Goal: Find specific page/section: Find specific page/section

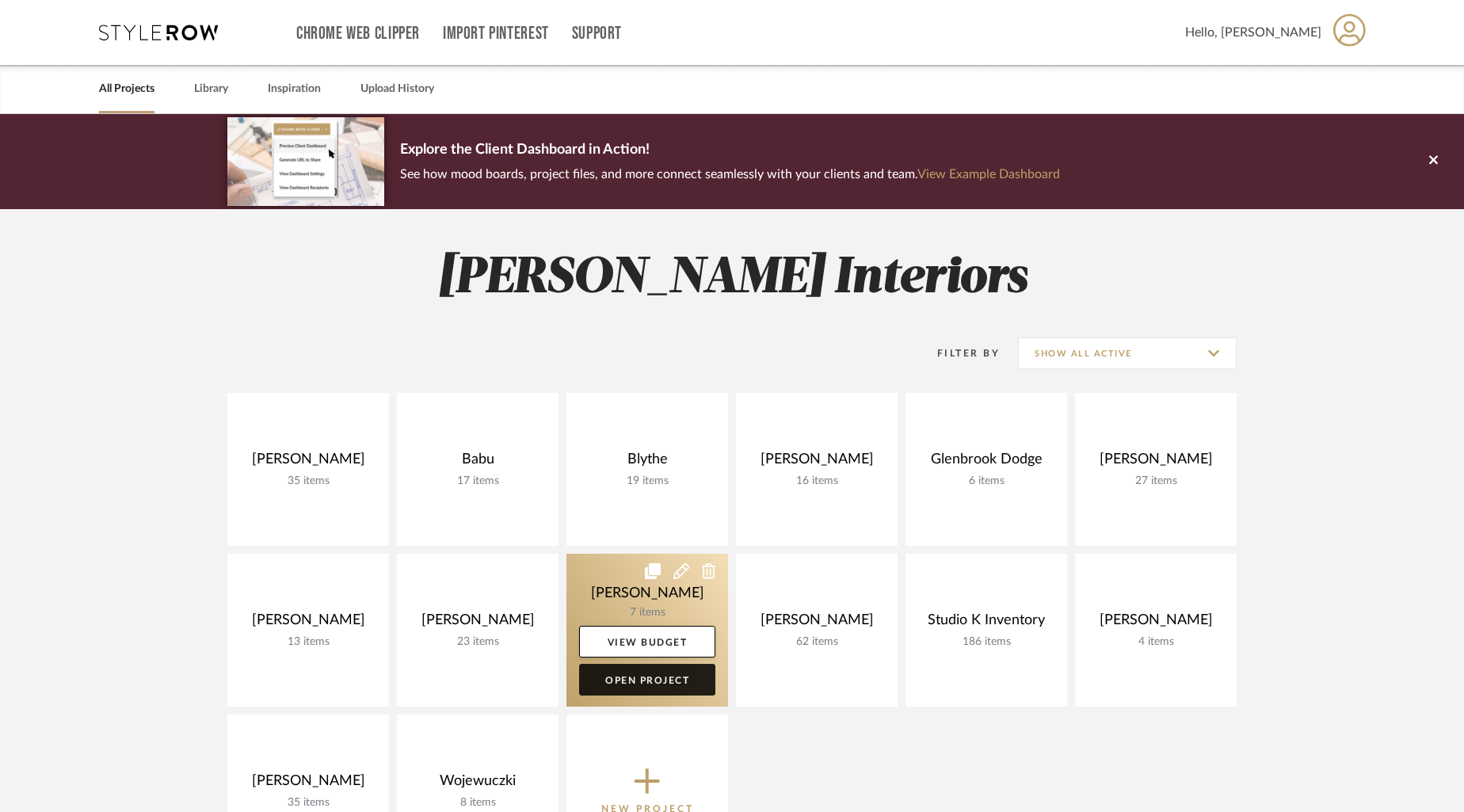
click at [645, 678] on link "Open Project" at bounding box center [648, 680] width 136 height 32
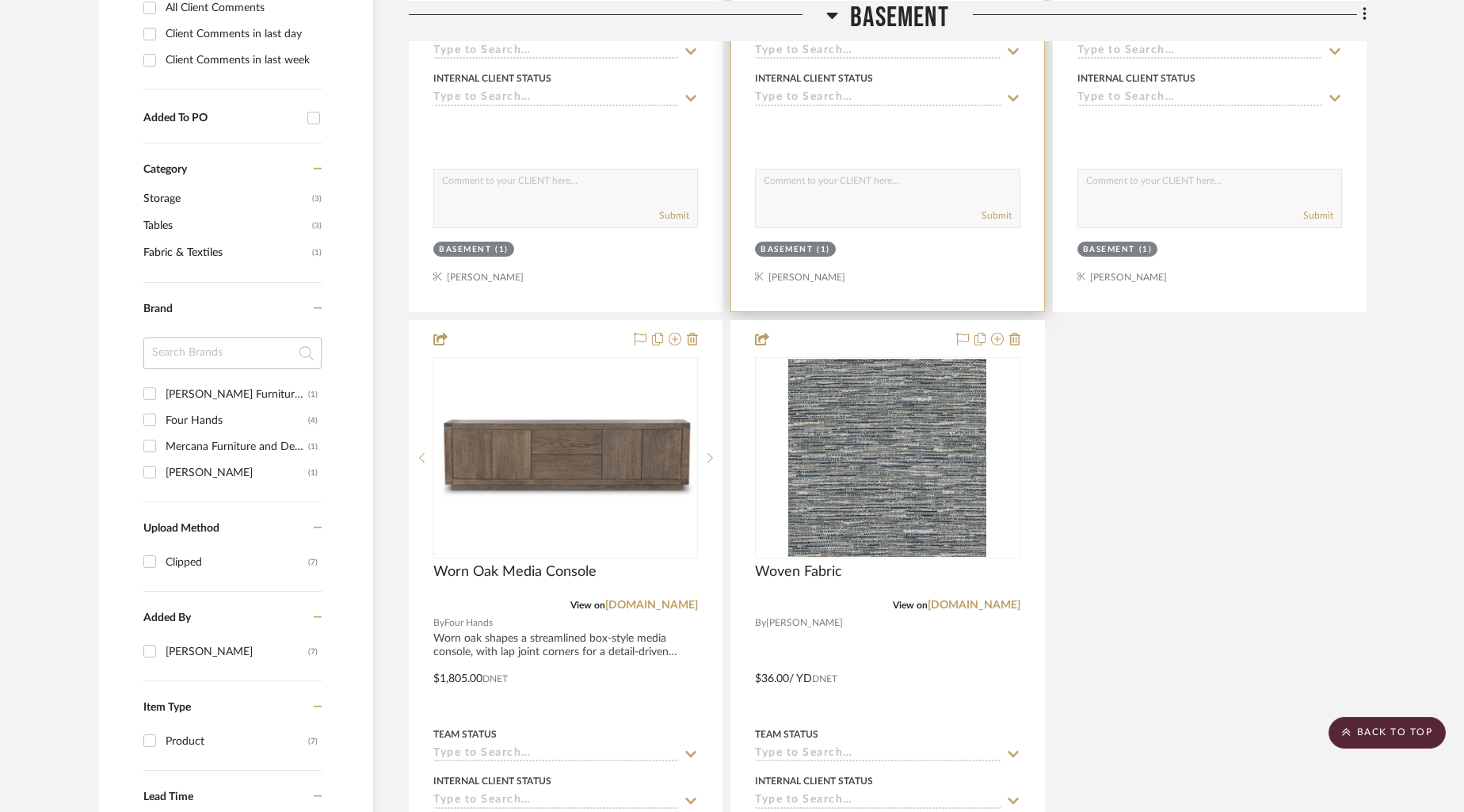
scroll to position [913, 0]
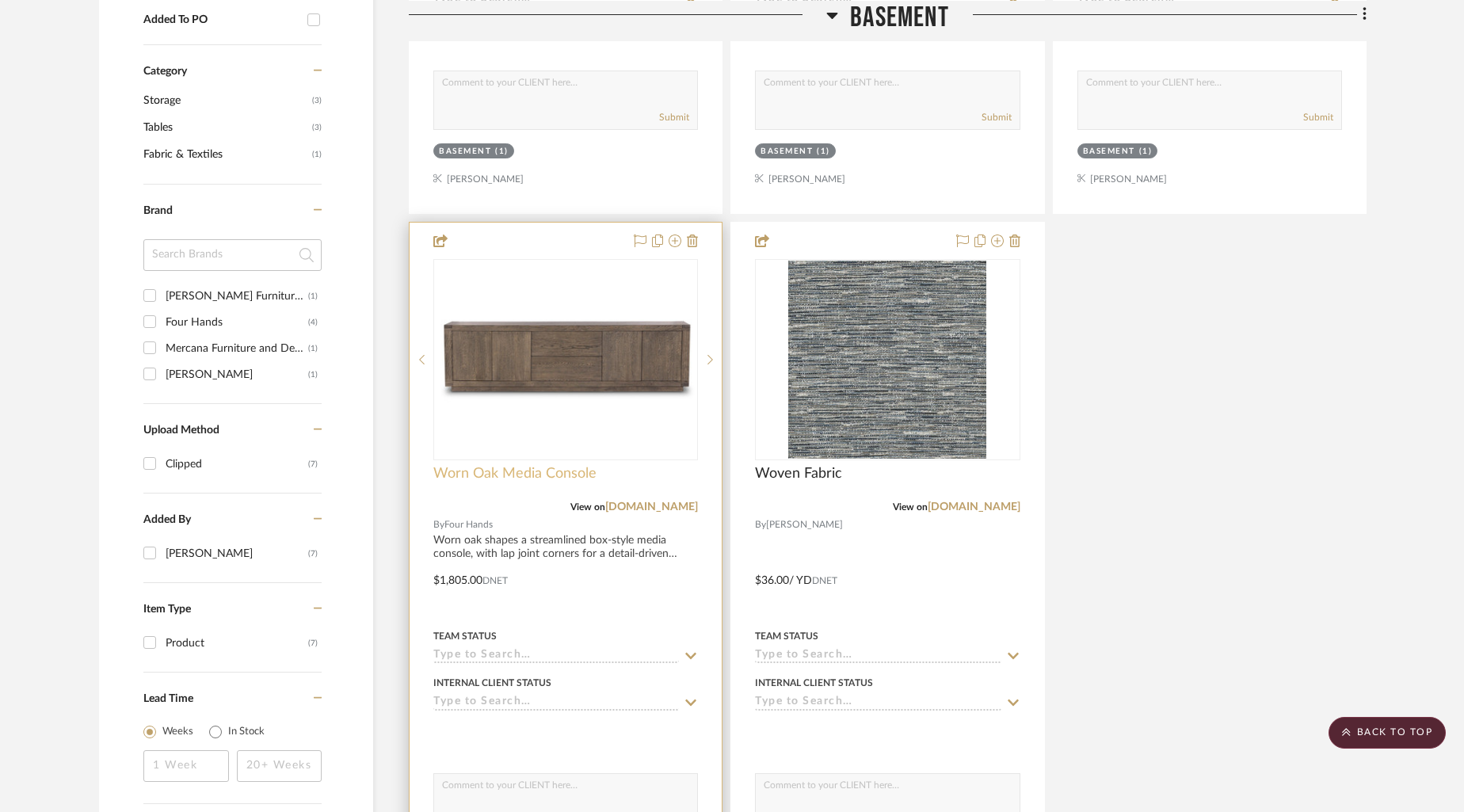
click at [536, 478] on span "Worn Oak Media Console" at bounding box center [514, 474] width 163 height 18
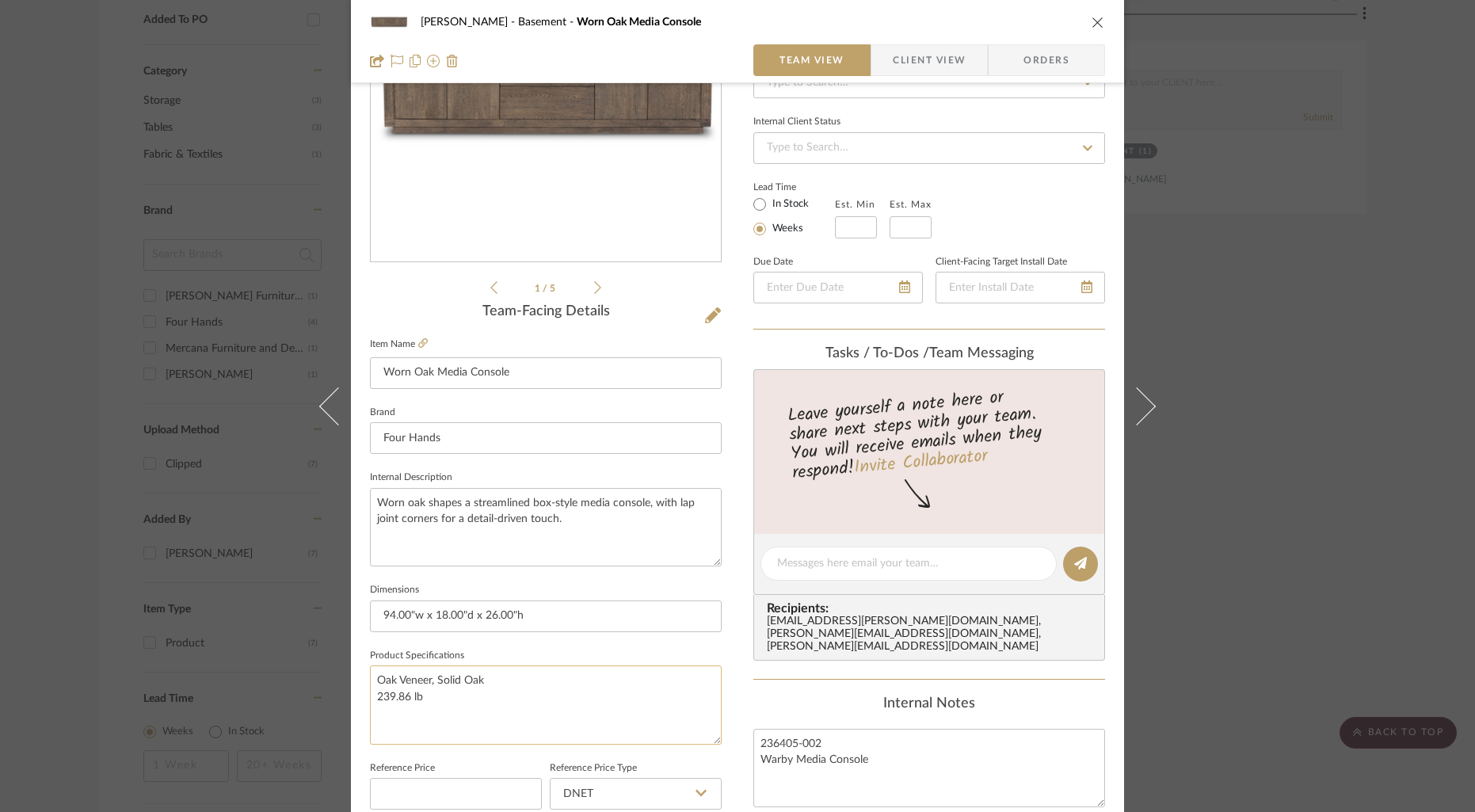
scroll to position [5, 0]
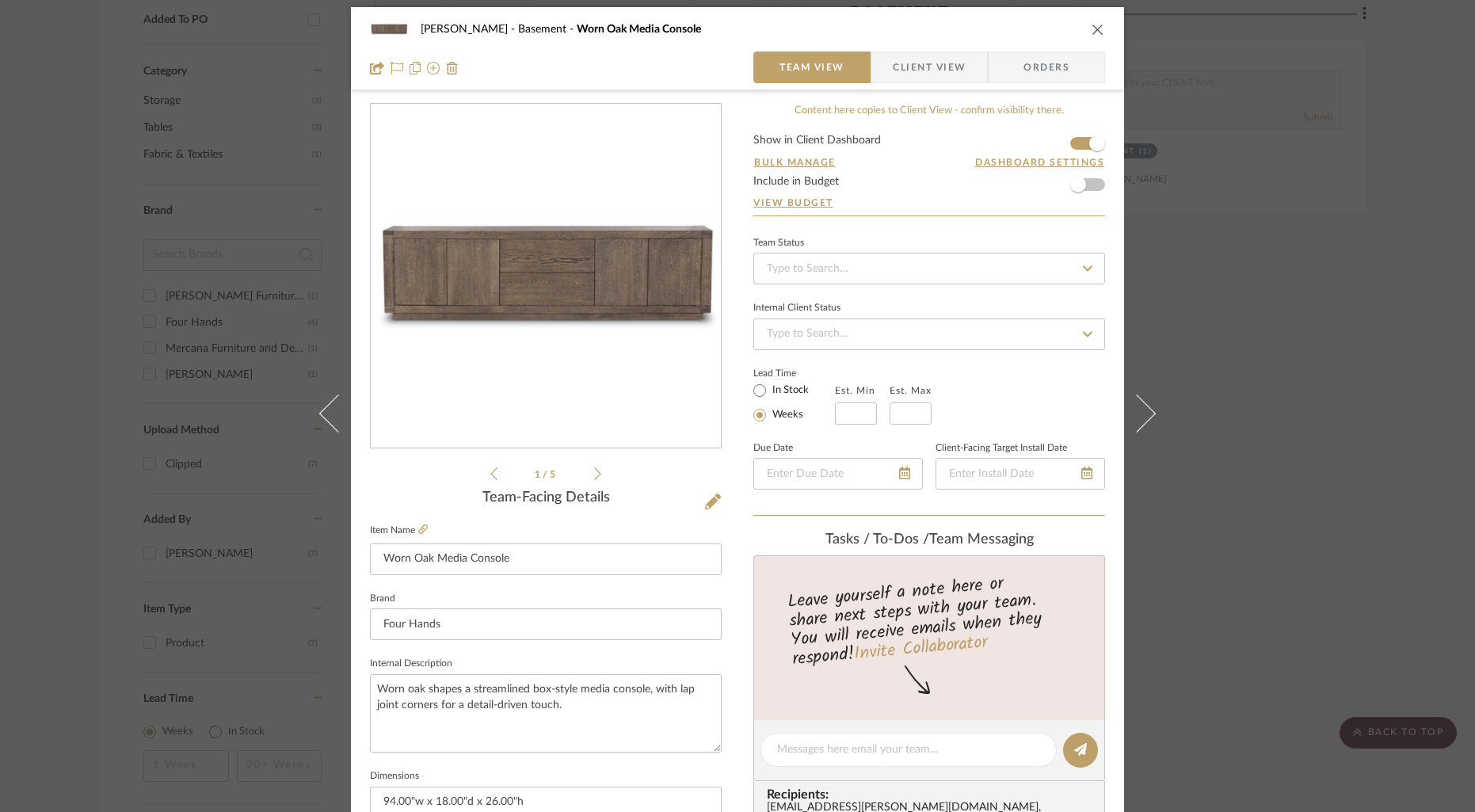
click at [584, 473] on li "1 / 5" at bounding box center [546, 473] width 97 height 19
click at [595, 470] on icon at bounding box center [597, 474] width 7 height 14
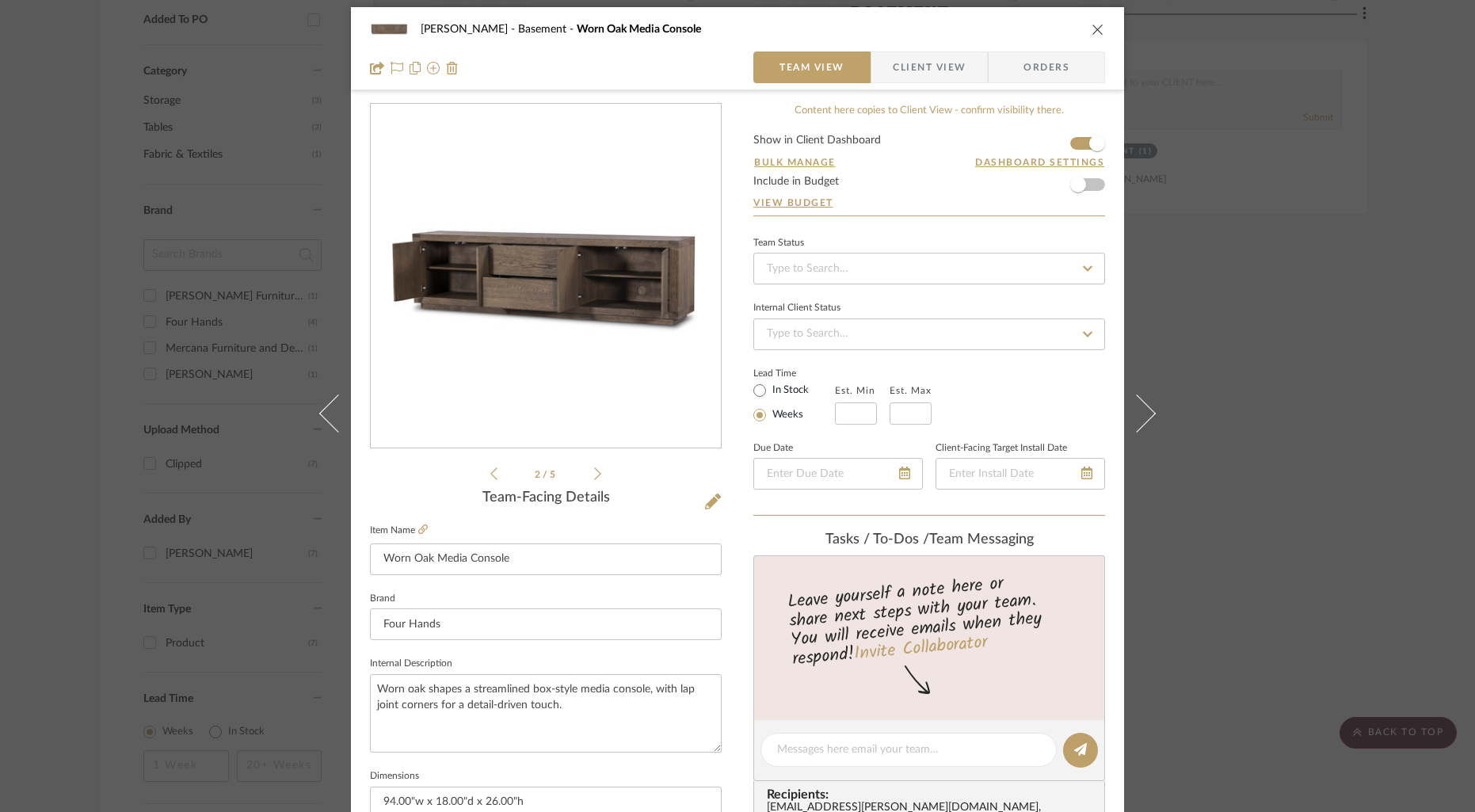
click at [595, 470] on icon at bounding box center [597, 474] width 7 height 14
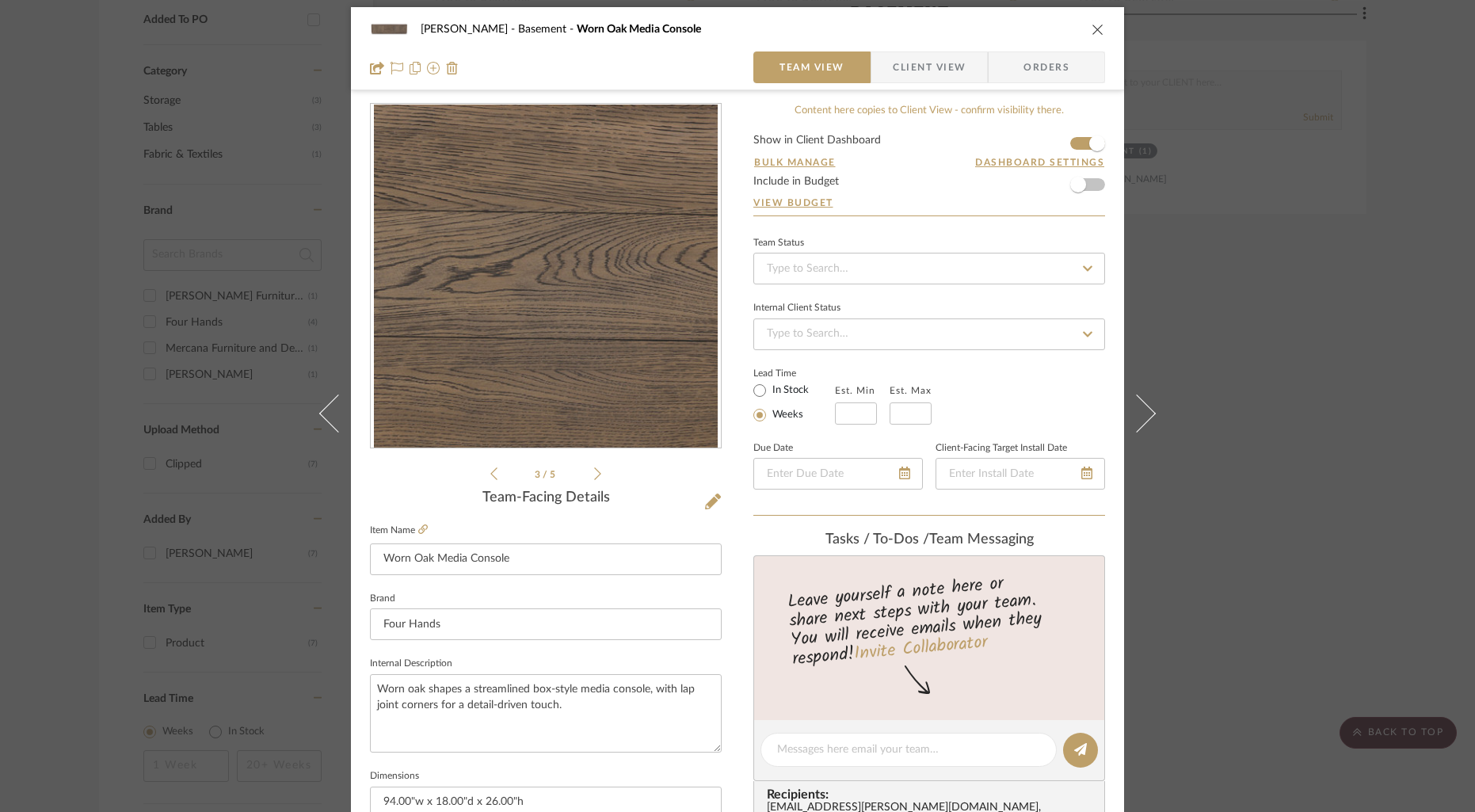
click at [595, 470] on icon at bounding box center [597, 474] width 7 height 14
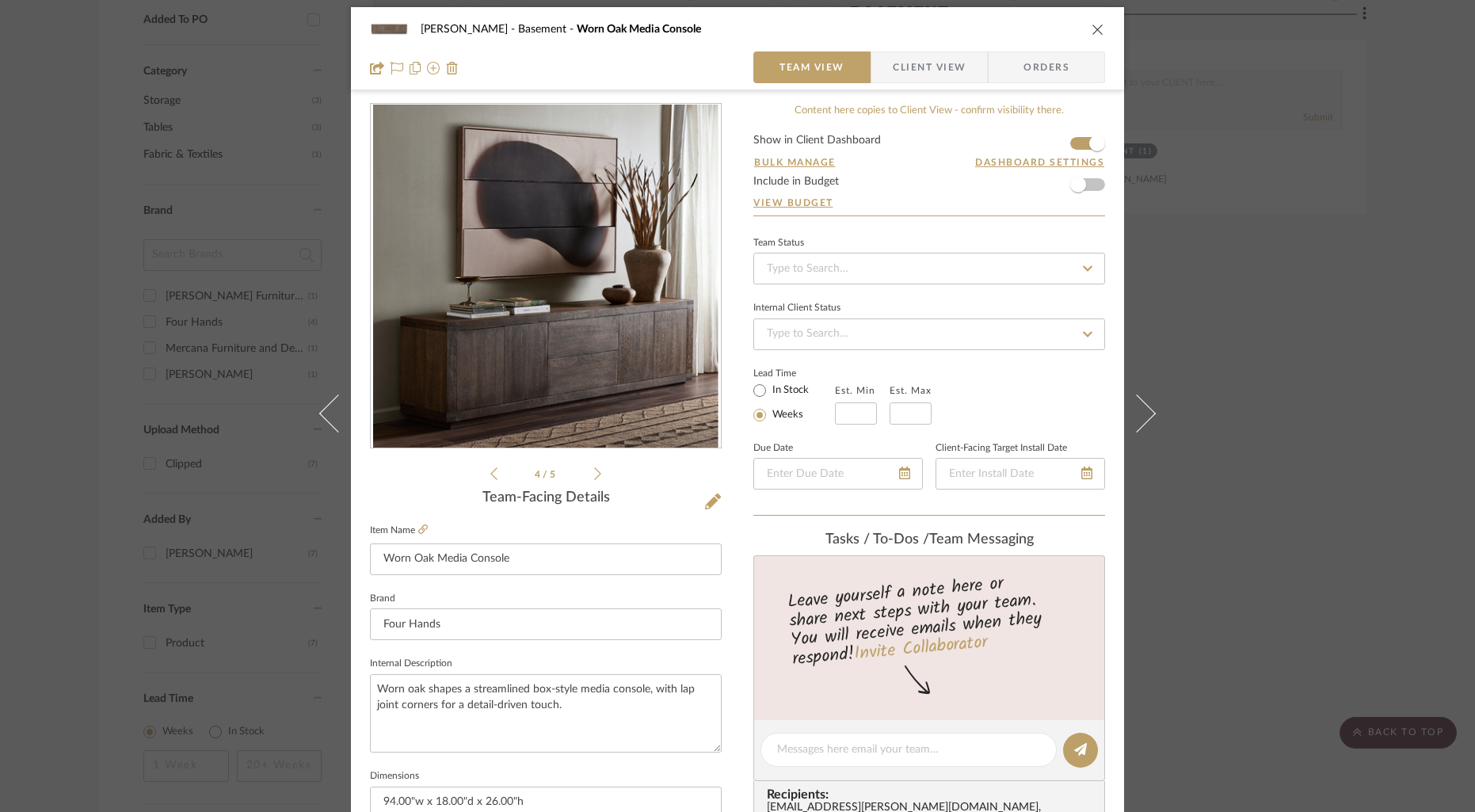
click at [595, 470] on icon at bounding box center [597, 474] width 7 height 14
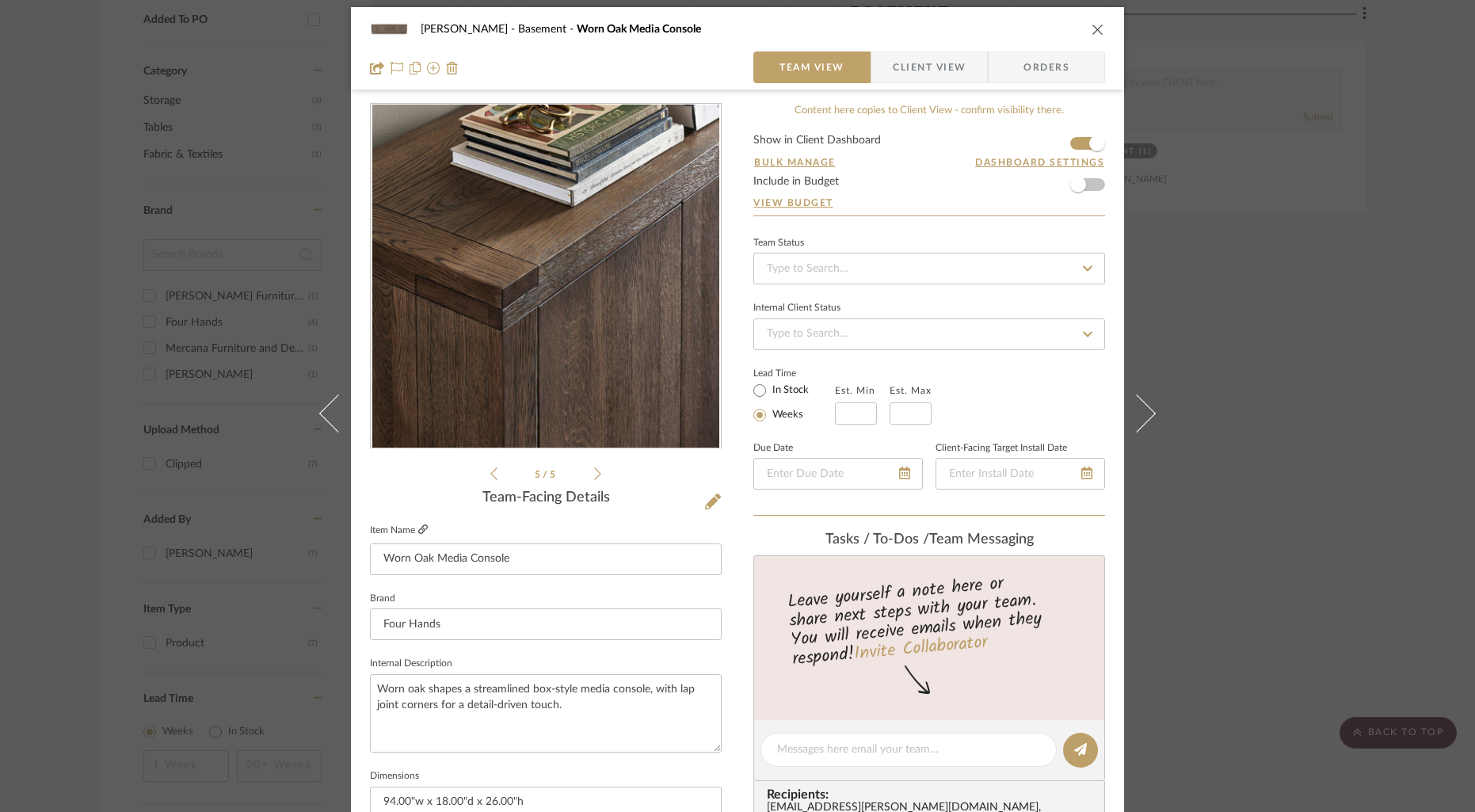
click at [419, 528] on icon at bounding box center [423, 529] width 10 height 10
click at [1092, 29] on icon "close" at bounding box center [1097, 29] width 13 height 13
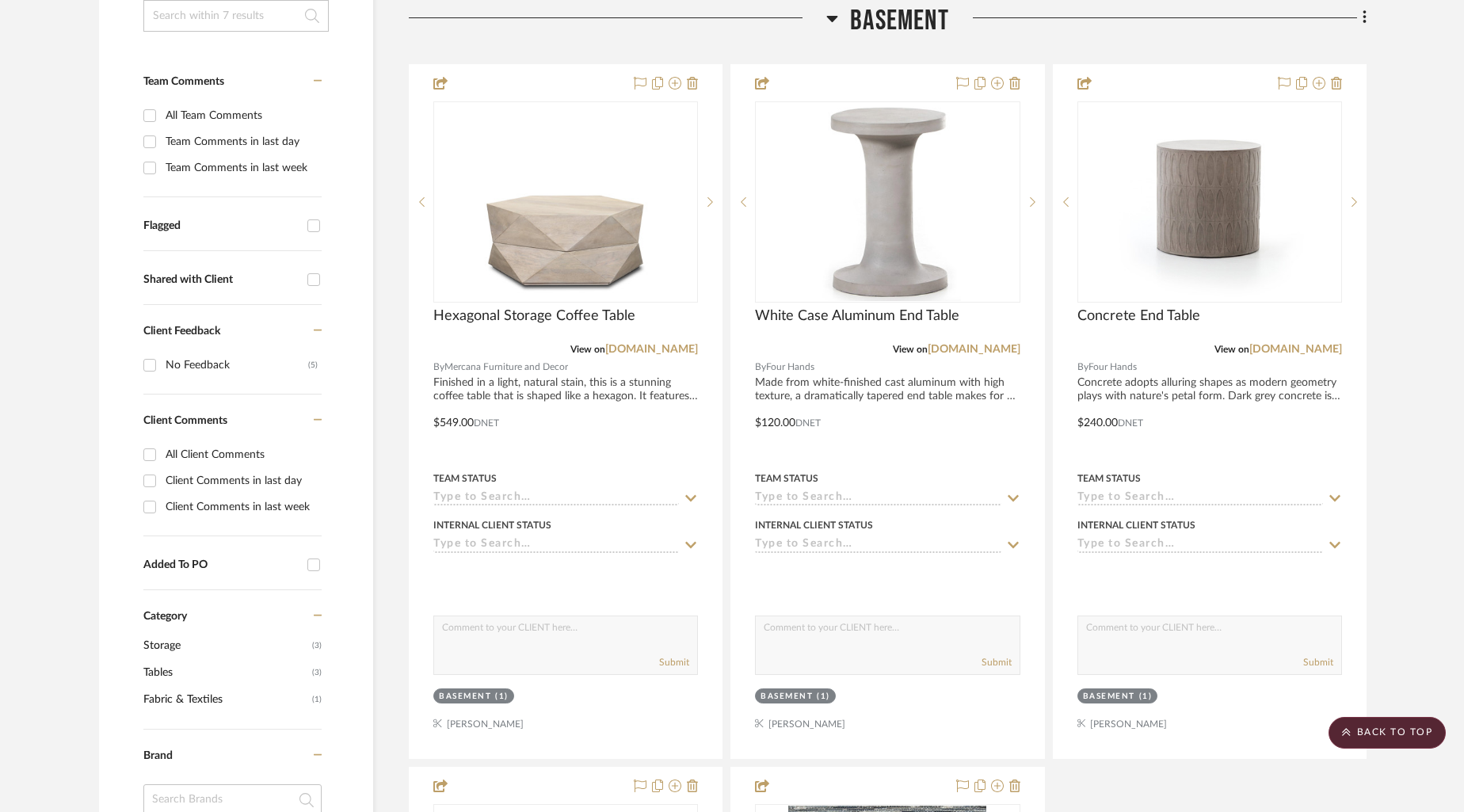
scroll to position [0, 0]
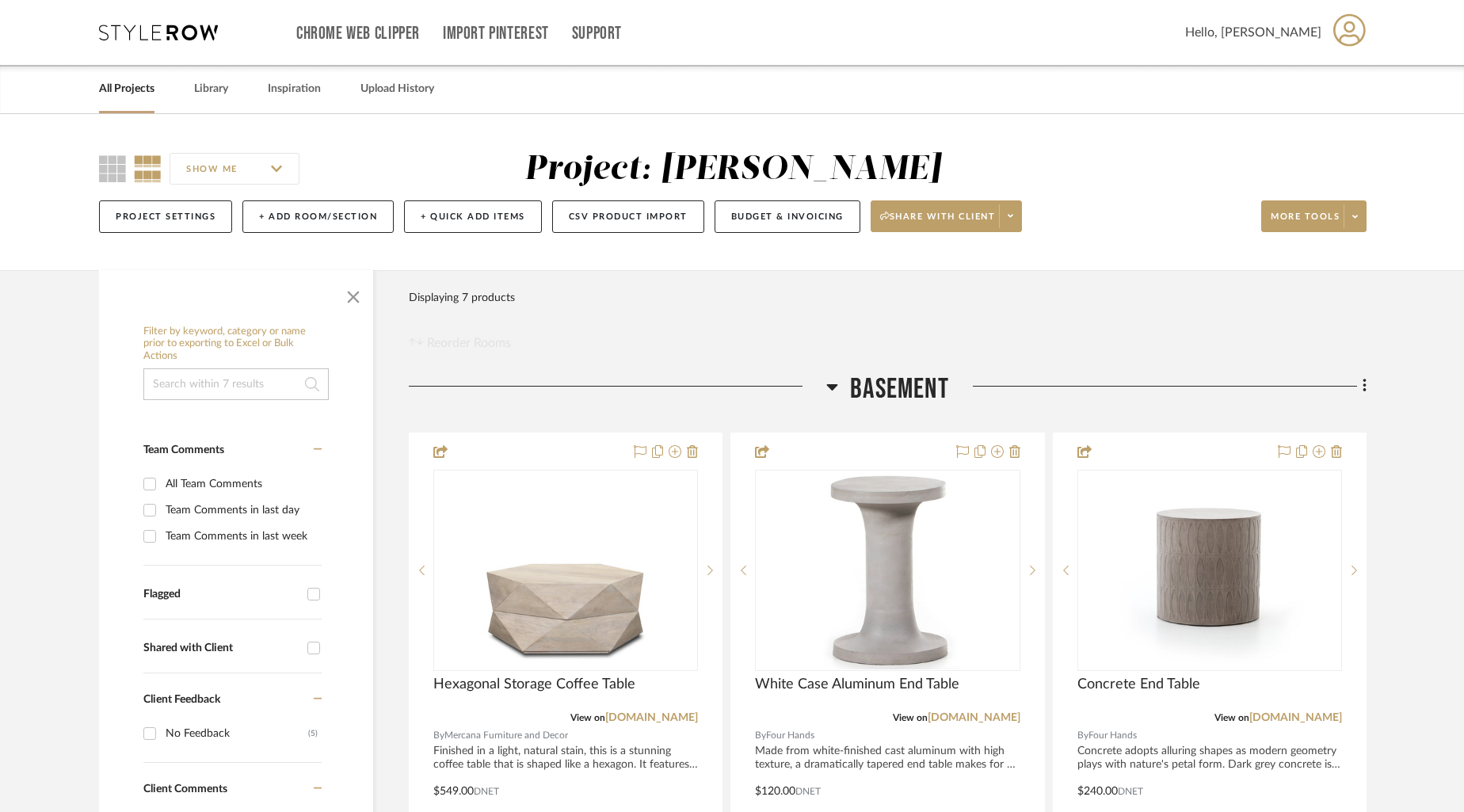
click at [122, 78] on link "All Projects" at bounding box center [126, 89] width 55 height 22
